Goal: Information Seeking & Learning: Learn about a topic

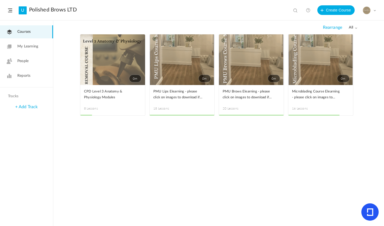
click at [32, 54] on nav "Courses My Learning People Reports" at bounding box center [26, 54] width 53 height 67
click at [30, 73] on span "Reports" at bounding box center [23, 76] width 13 height 6
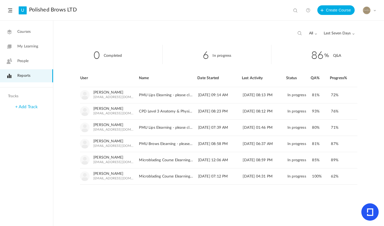
click at [351, 35] on span "Last Seven Days" at bounding box center [339, 33] width 31 height 5
click at [314, 47] on link "All Time" at bounding box center [329, 45] width 50 height 10
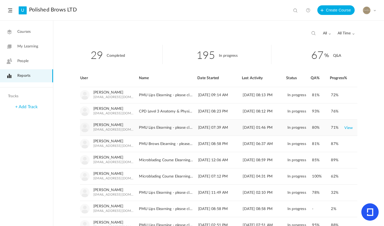
click at [347, 128] on link "View" at bounding box center [349, 128] width 9 height 10
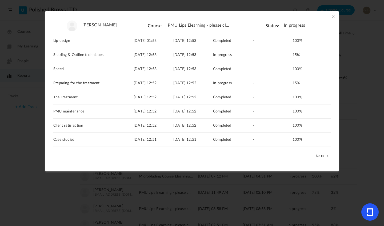
scroll to position [78, 0]
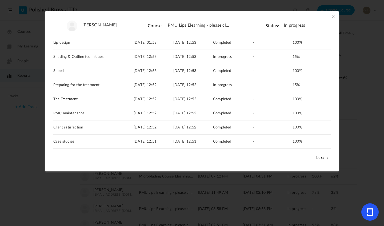
click at [320, 156] on button "Next" at bounding box center [323, 157] width 16 height 7
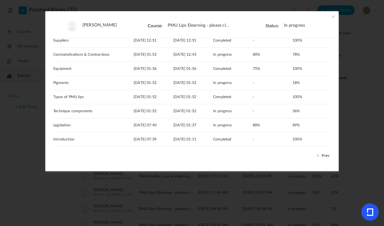
scroll to position [53, 0]
click at [323, 155] on button "Prev" at bounding box center [323, 155] width 16 height 7
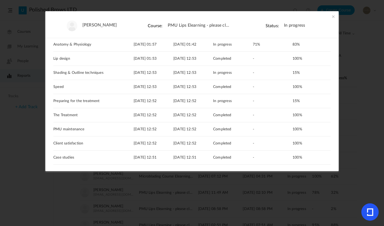
scroll to position [86, 0]
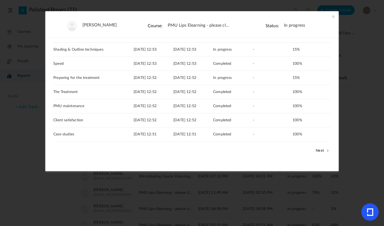
click at [321, 151] on button "Next" at bounding box center [323, 150] width 16 height 7
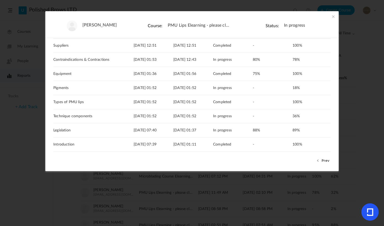
scroll to position [57, 0]
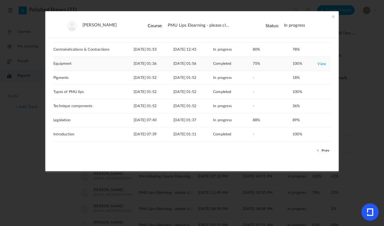
click at [318, 66] on link "View" at bounding box center [322, 64] width 9 height 10
click at [321, 153] on button "Prev" at bounding box center [323, 150] width 16 height 7
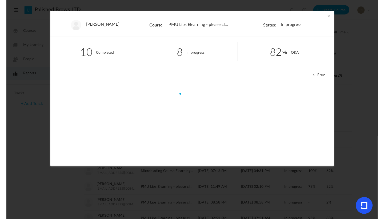
scroll to position [0, 0]
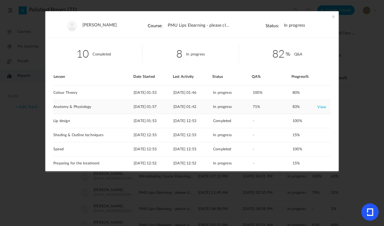
click at [321, 111] on link "View" at bounding box center [322, 107] width 9 height 10
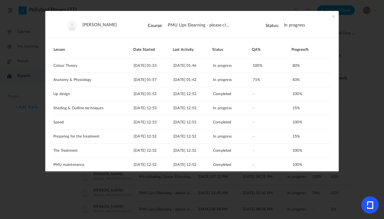
scroll to position [86, 0]
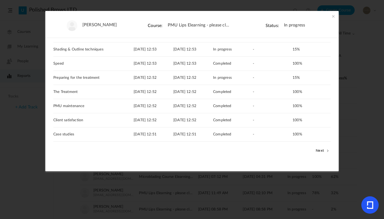
click at [325, 148] on button "Next" at bounding box center [323, 150] width 16 height 7
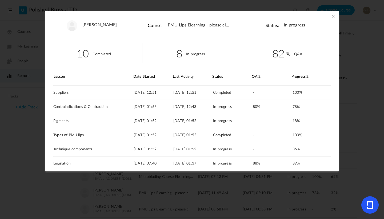
drag, startPoint x: 336, startPoint y: 116, endPoint x: 337, endPoint y: 139, distance: 22.7
click at [337, 139] on div "10 Completed 8 In progress 82 Q&A Lesson Date Started Last Activity Status Supp…" at bounding box center [192, 102] width 294 height 129
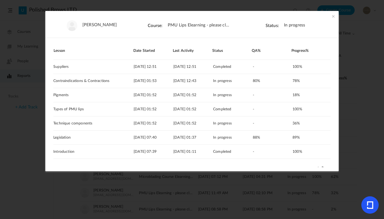
scroll to position [43, 0]
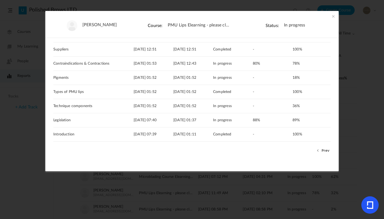
click at [325, 149] on button "Prev" at bounding box center [323, 150] width 16 height 7
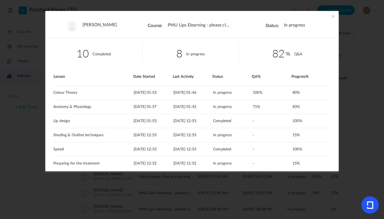
click at [333, 16] on span at bounding box center [333, 16] width 5 height 5
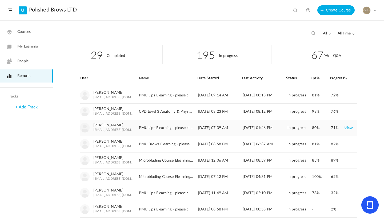
click at [349, 127] on link "View" at bounding box center [349, 128] width 9 height 10
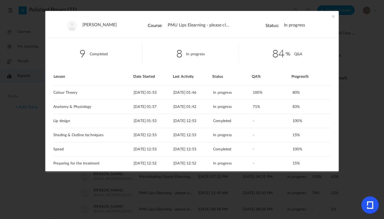
click at [333, 17] on span at bounding box center [333, 16] width 5 height 5
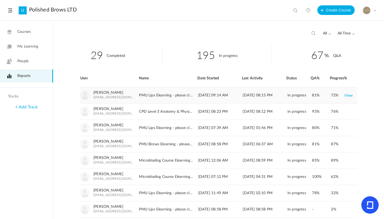
click at [347, 98] on link "View" at bounding box center [349, 95] width 9 height 10
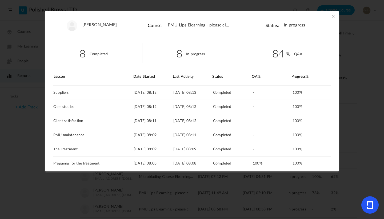
drag, startPoint x: 336, startPoint y: 98, endPoint x: 331, endPoint y: 139, distance: 41.7
click at [331, 139] on div "8 Completed 8 In progress 84 Q&A Lesson Date Started Last Activity Status Suppl…" at bounding box center [192, 102] width 294 height 129
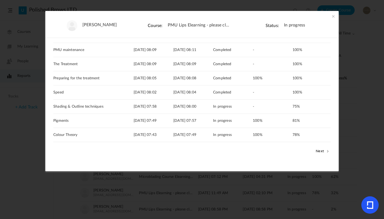
scroll to position [86, 0]
click at [319, 149] on button "Next" at bounding box center [323, 150] width 16 height 7
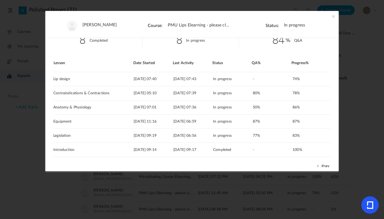
scroll to position [15, 0]
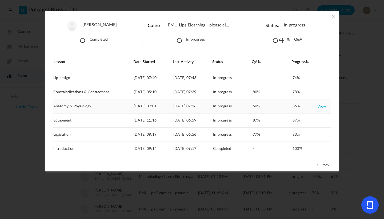
click at [322, 107] on link "View" at bounding box center [322, 106] width 9 height 10
click at [334, 14] on span at bounding box center [333, 16] width 5 height 5
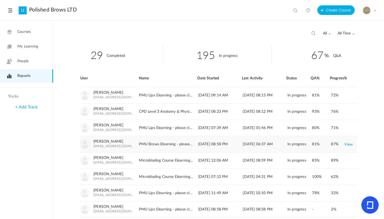
click at [348, 143] on link "View" at bounding box center [349, 144] width 9 height 10
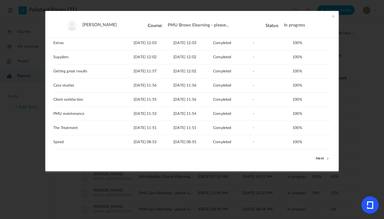
scroll to position [78, 0]
click at [319, 157] on button "Next" at bounding box center [323, 158] width 16 height 7
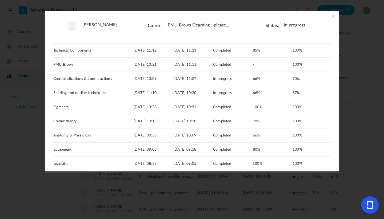
scroll to position [86, 0]
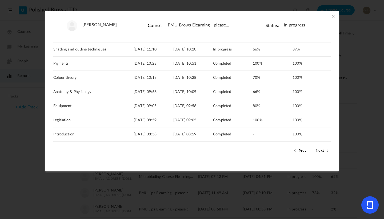
click at [318, 150] on button "Next" at bounding box center [323, 150] width 16 height 7
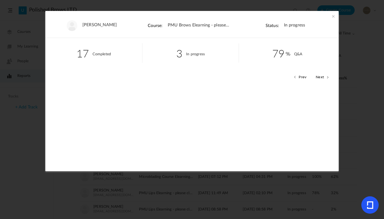
click at [333, 15] on span at bounding box center [333, 16] width 5 height 5
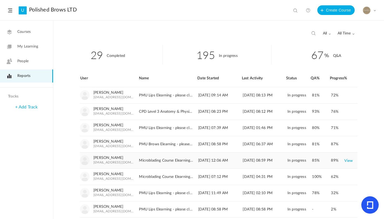
click at [349, 161] on link "View" at bounding box center [349, 161] width 9 height 10
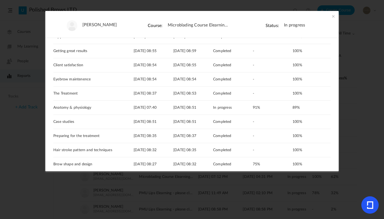
scroll to position [86, 0]
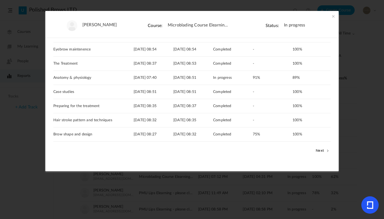
click at [315, 148] on button "Next" at bounding box center [323, 150] width 16 height 7
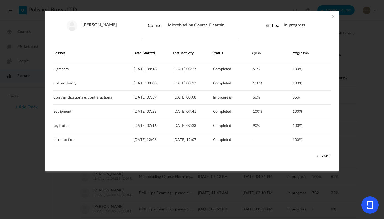
scroll to position [29, 0]
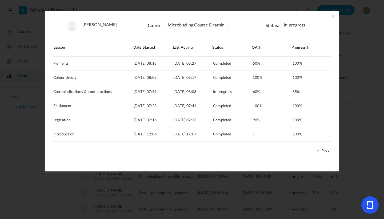
click at [331, 17] on span at bounding box center [333, 16] width 5 height 5
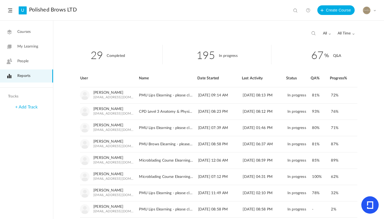
click at [373, 13] on div "My Profile University Settings Current Plan Billing Details Logout" at bounding box center [369, 10] width 13 height 8
click at [335, 63] on link "Logout" at bounding box center [351, 63] width 50 height 10
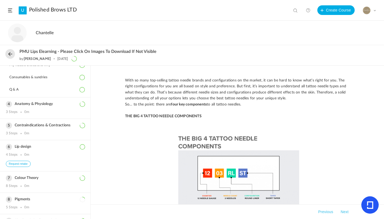
scroll to position [104, 0]
click at [51, 105] on h3 "Anatomy & Physiology" at bounding box center [45, 103] width 79 height 5
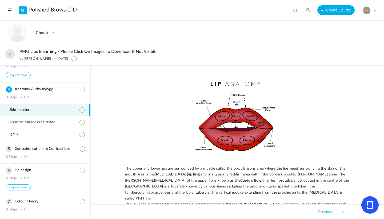
scroll to position [69, 0]
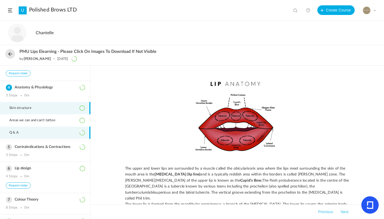
click at [29, 133] on li "Q & A" at bounding box center [45, 132] width 90 height 12
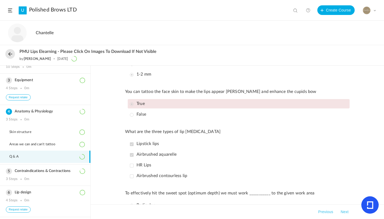
scroll to position [41, 0]
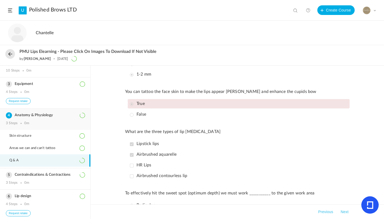
click at [43, 114] on div "Anatomy & Physiology 3 Steps 0m" at bounding box center [45, 119] width 90 height 21
click at [43, 117] on h3 "Anatomy & Physiology" at bounding box center [45, 115] width 79 height 5
click at [91, 117] on div "The lip tissue is made up of how much water? 60% 80% 50% What area of the lips …" at bounding box center [238, 142] width 294 height 153
click at [25, 104] on button "Request retake" at bounding box center [18, 101] width 25 height 6
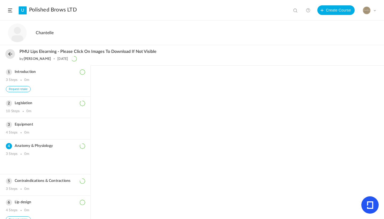
scroll to position [76, 0]
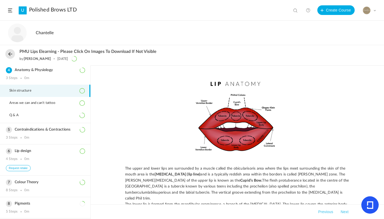
click at [11, 56] on button at bounding box center [10, 54] width 10 height 10
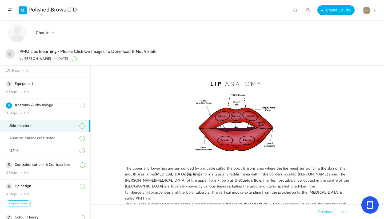
scroll to position [39, 0]
